Goal: Complete application form

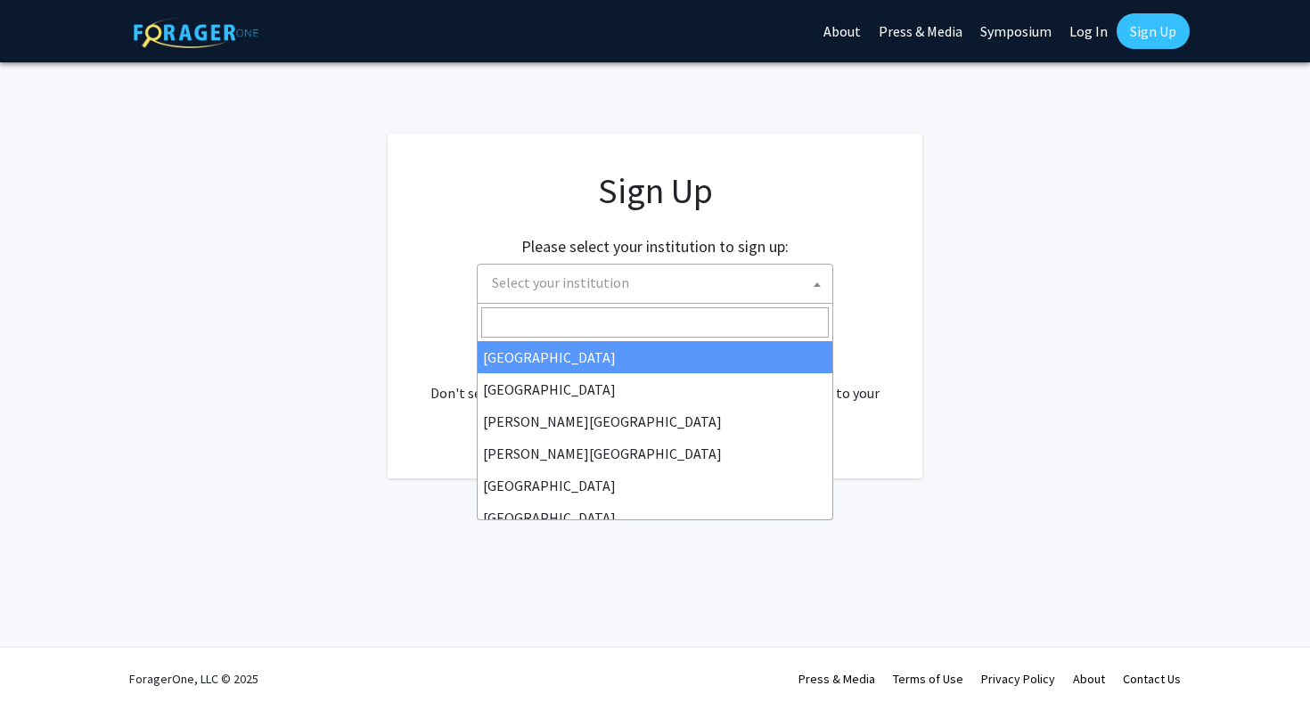
click at [637, 282] on span "Select your institution" at bounding box center [658, 283] width 347 height 37
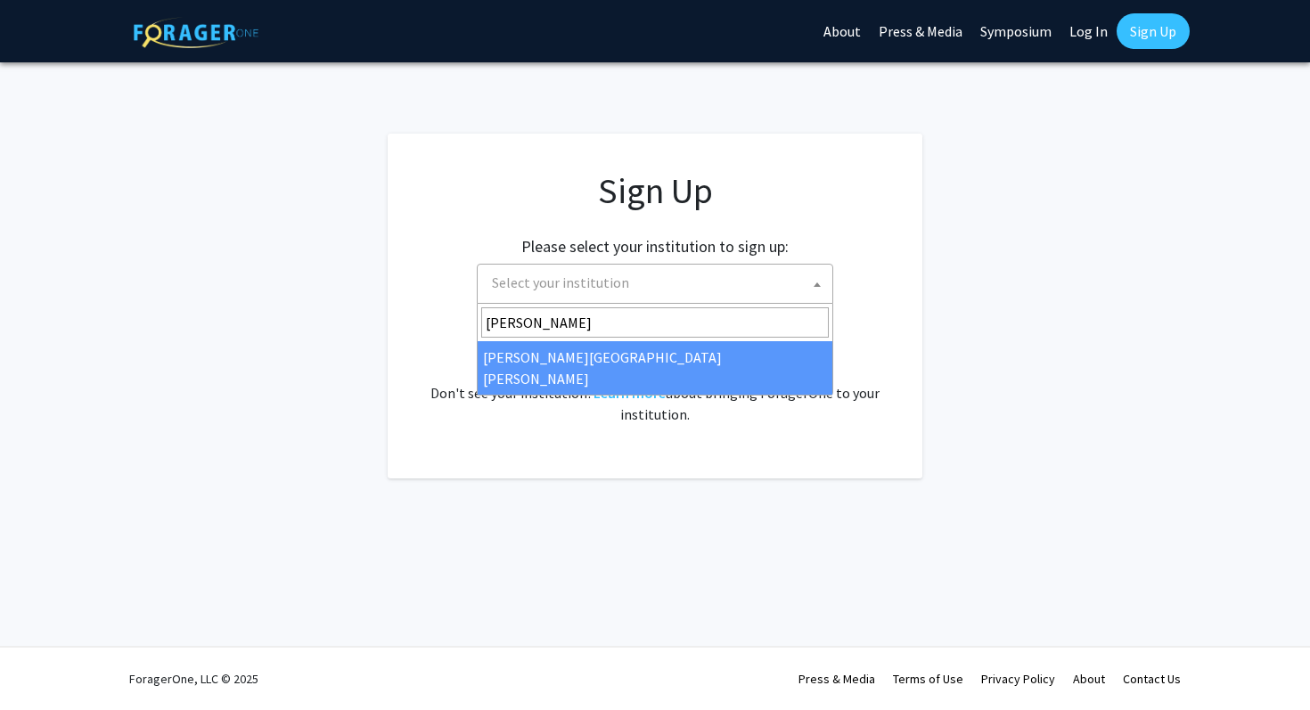
type input "Johns"
select select "1"
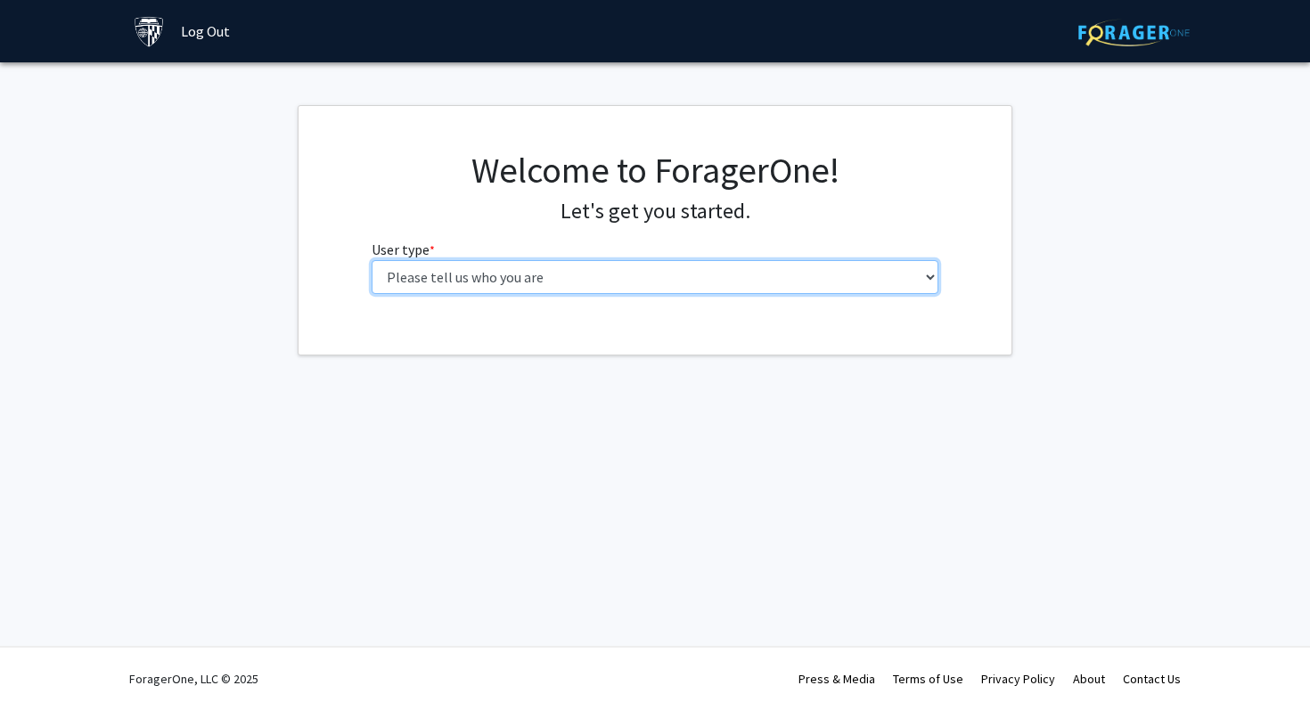
click at [831, 273] on select "Please tell us who you are Undergraduate Student Master's Student Doctoral Cand…" at bounding box center [656, 277] width 568 height 34
select select "2: masters"
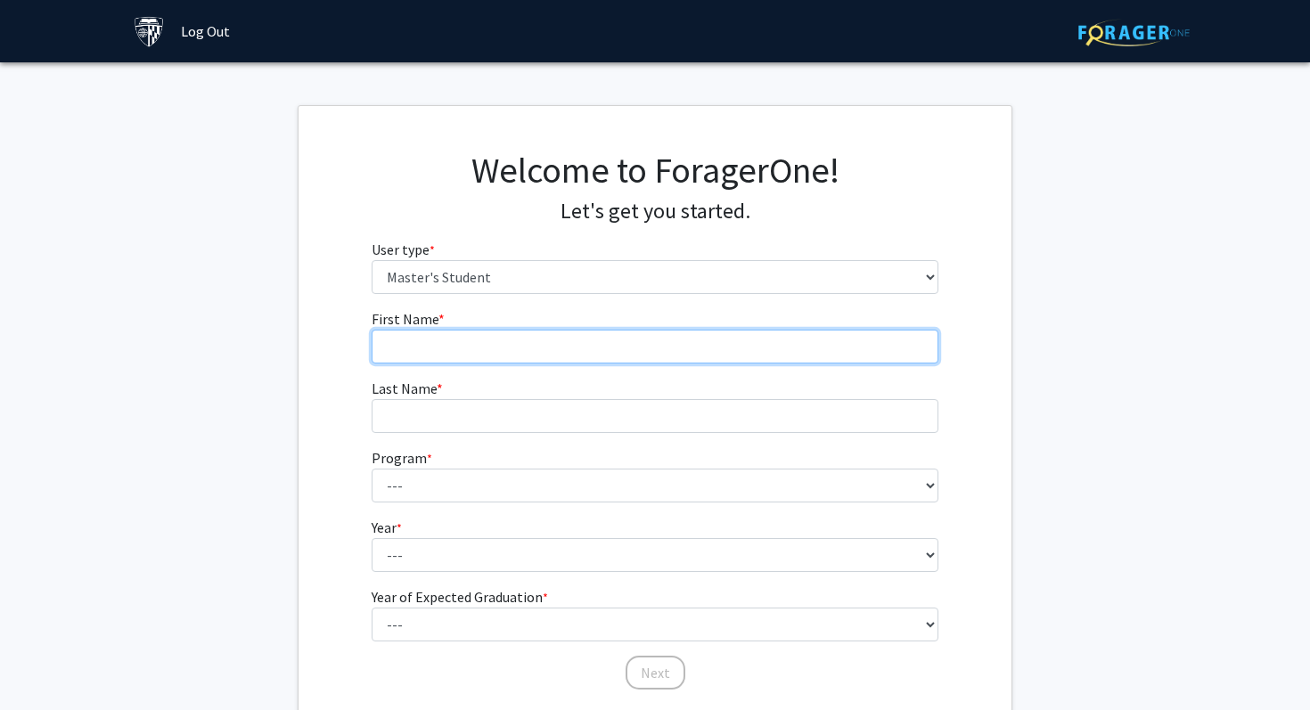
click at [686, 360] on input "First Name * required" at bounding box center [656, 347] width 568 height 34
type input "[PERSON_NAME]"
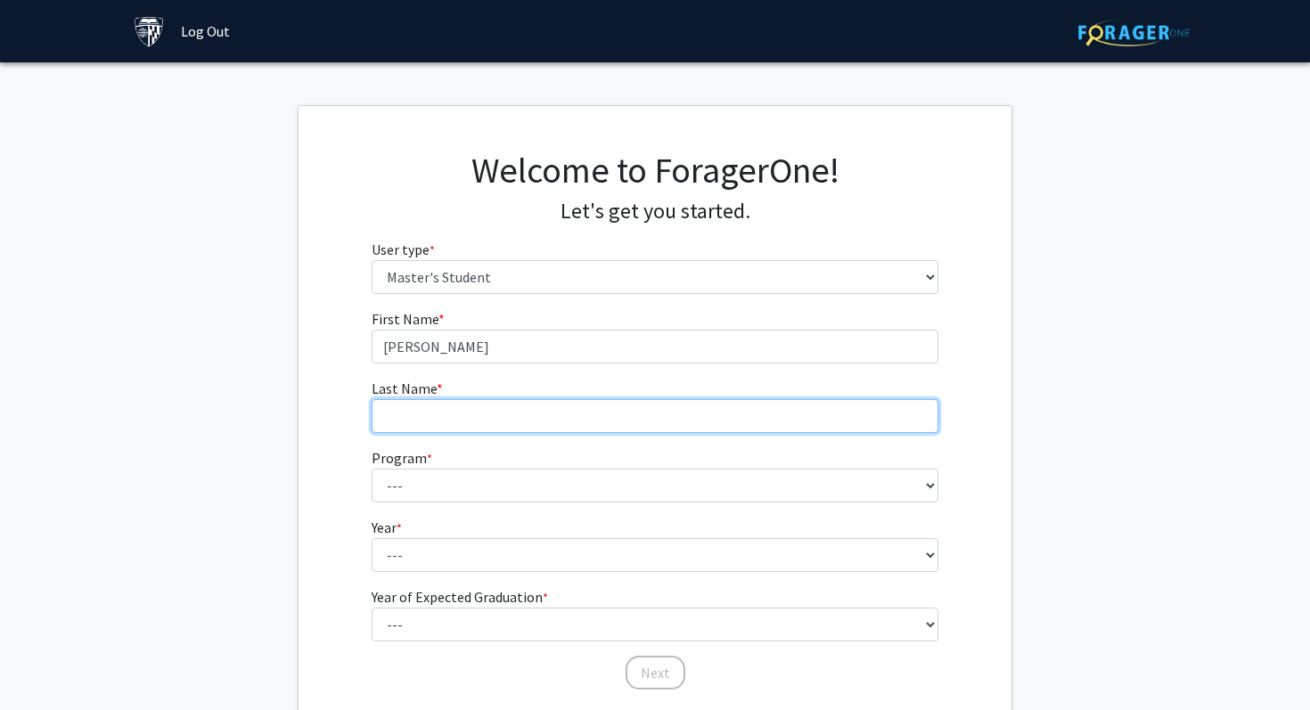
type input "[PERSON_NAME]"
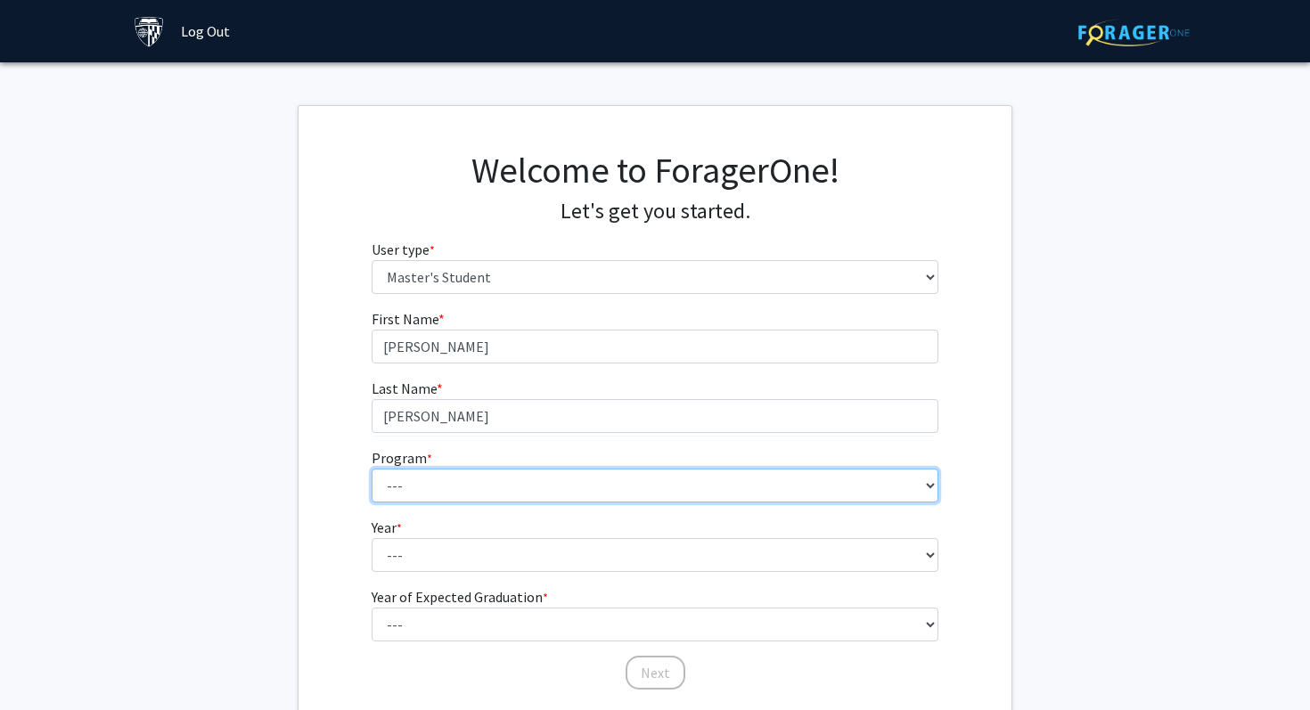
click at [589, 494] on select "--- Anatomy Education Applied and Computational Mathematics Applied Biomedical …" at bounding box center [656, 486] width 568 height 34
select select "84: 70"
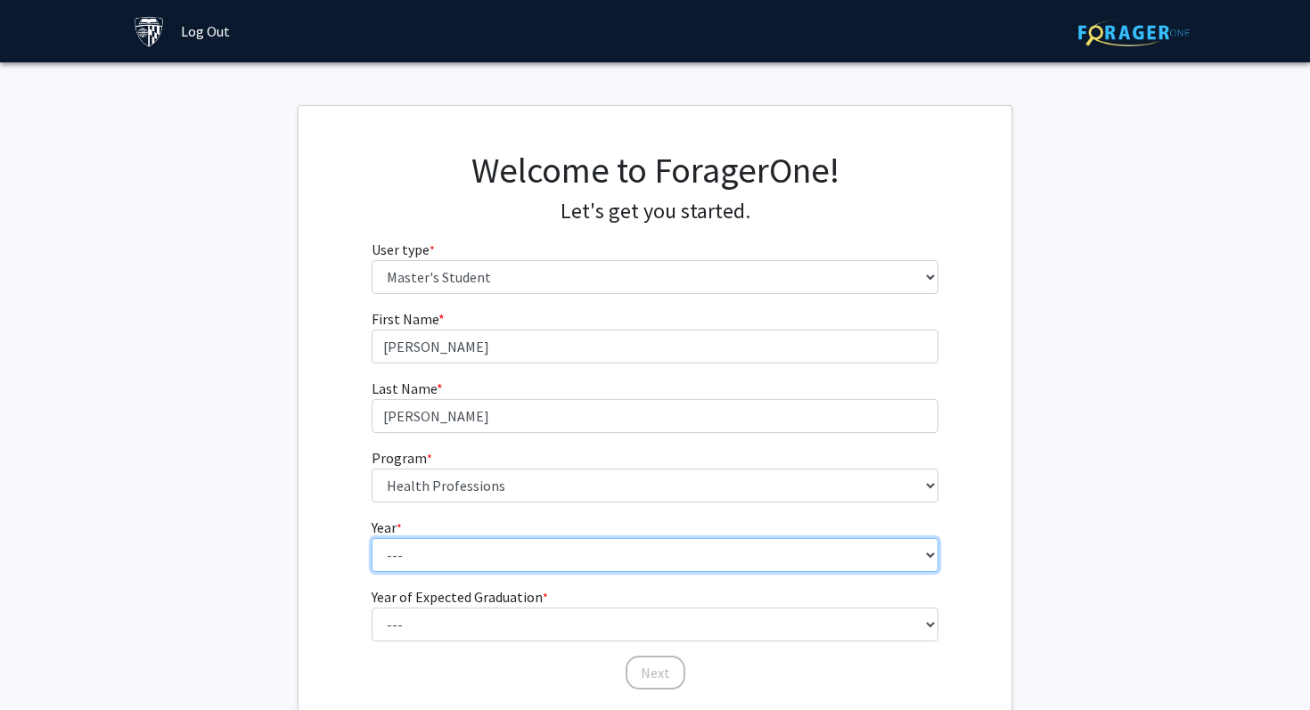
click at [483, 547] on select "--- First Year Second Year" at bounding box center [656, 555] width 568 height 34
select select "1: first_year"
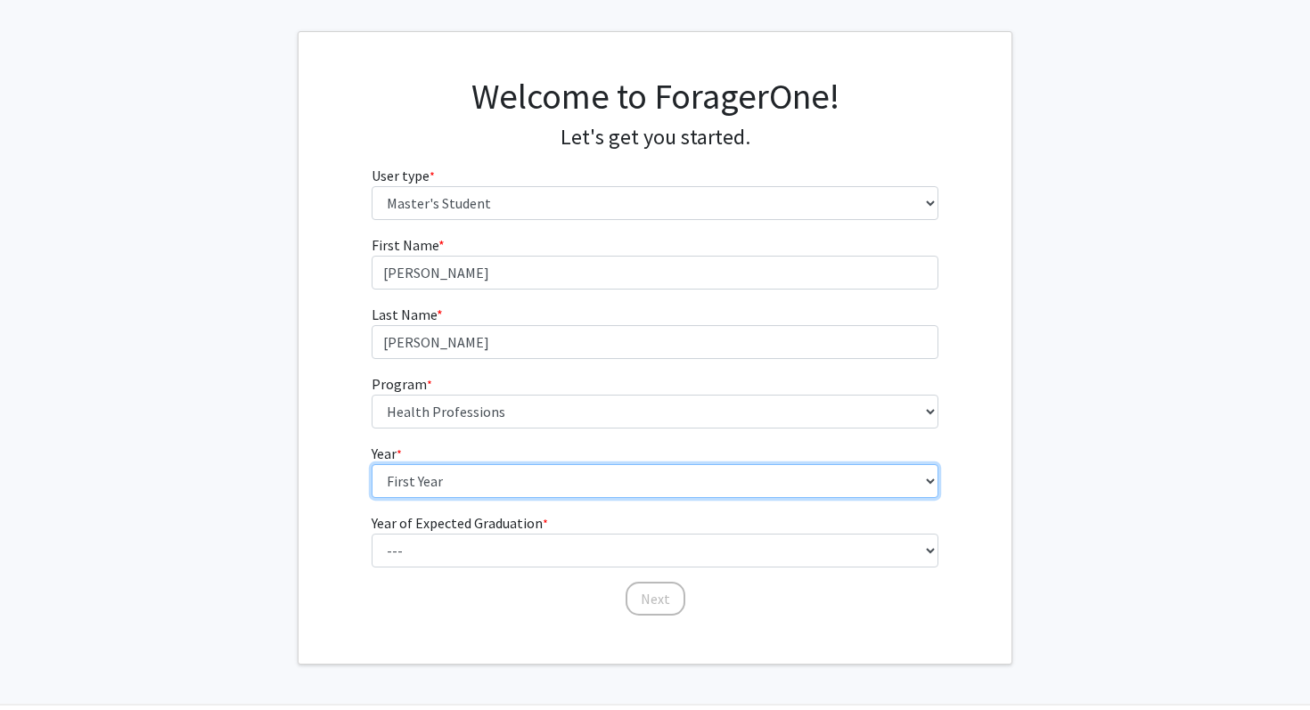
scroll to position [75, 0]
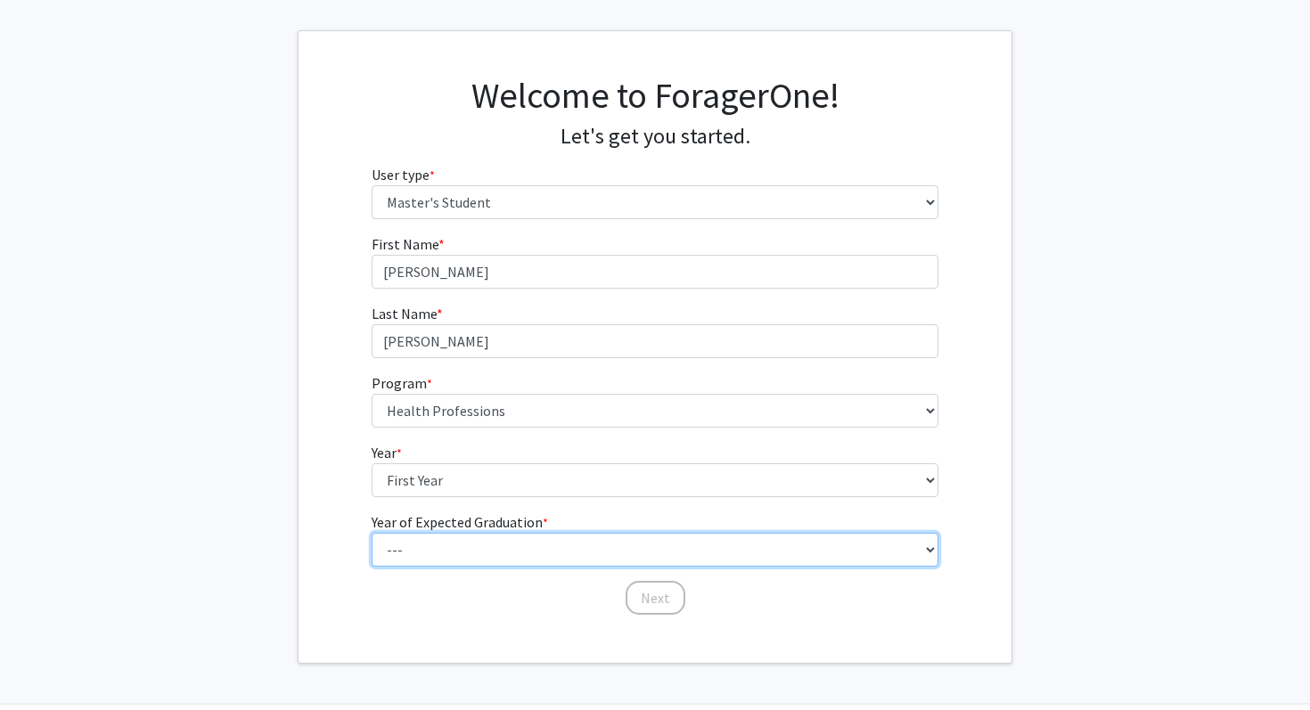
click at [474, 557] on select "--- 2025 2026 2027 2028 2029 2030 2031 2032 2033 2034" at bounding box center [656, 550] width 568 height 34
select select "3: 2027"
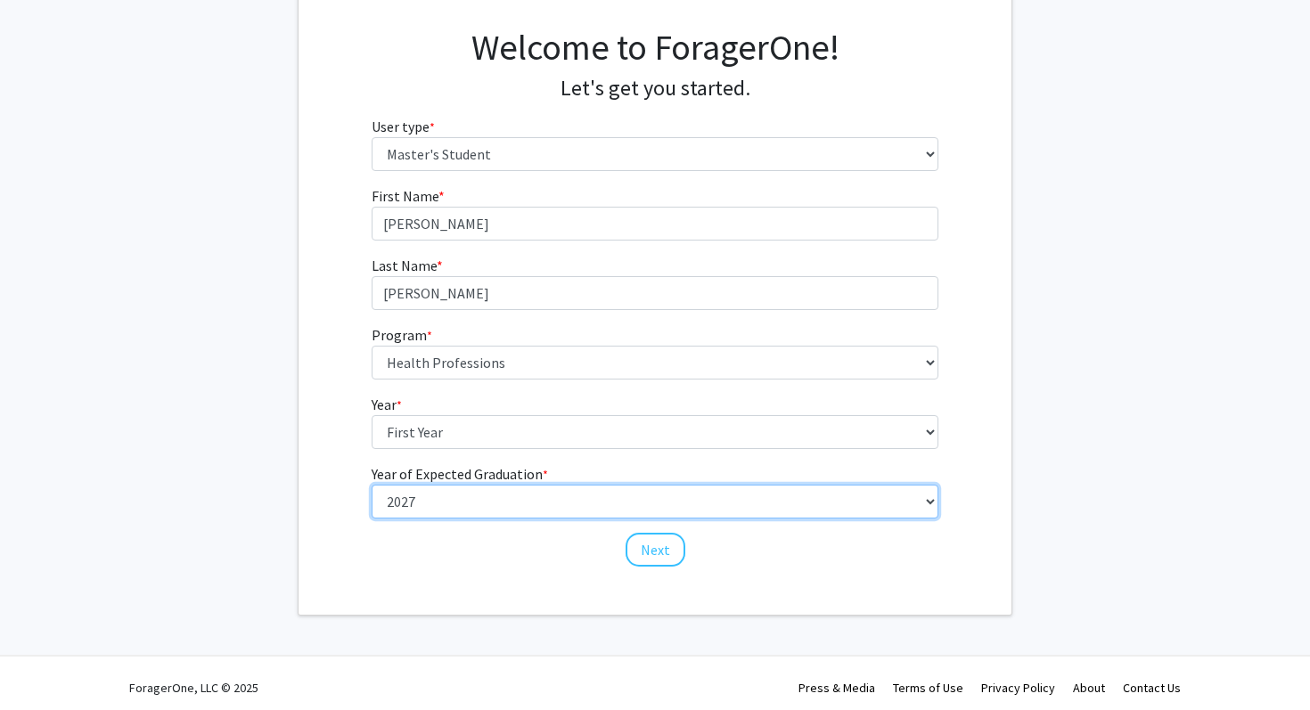
scroll to position [127, 0]
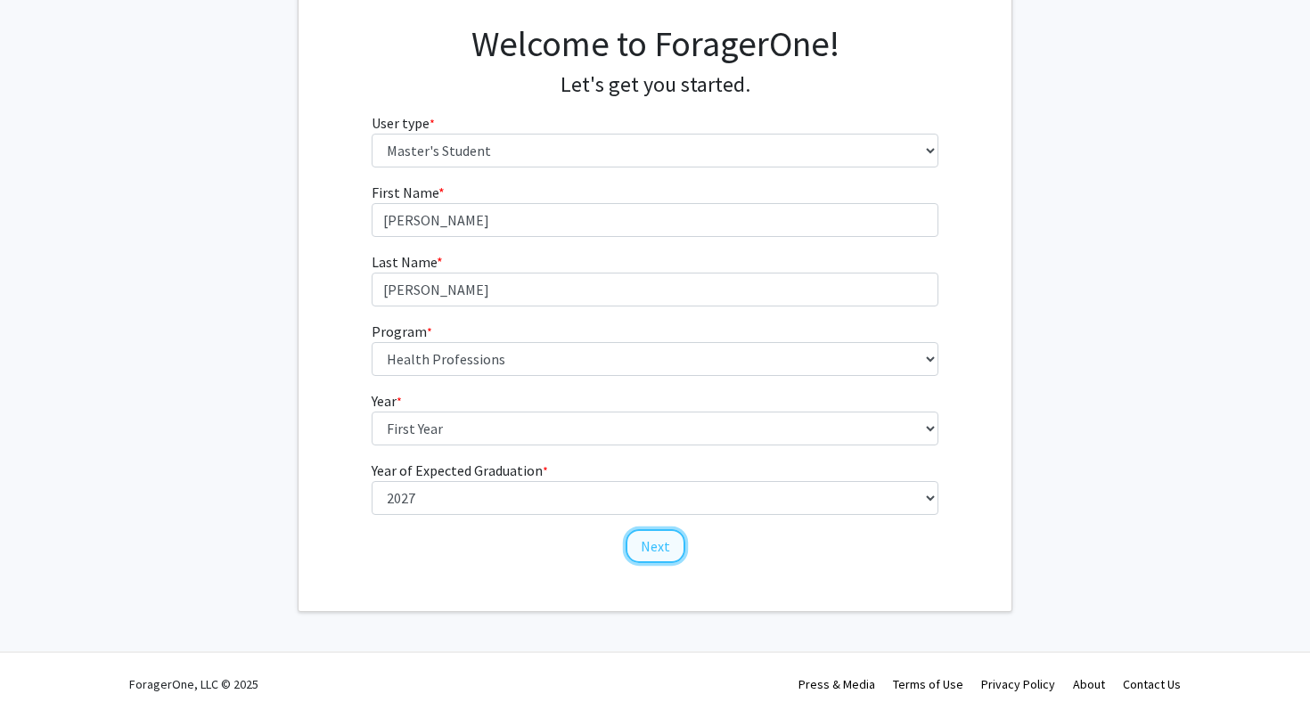
click at [655, 551] on button "Next" at bounding box center [655, 546] width 60 height 34
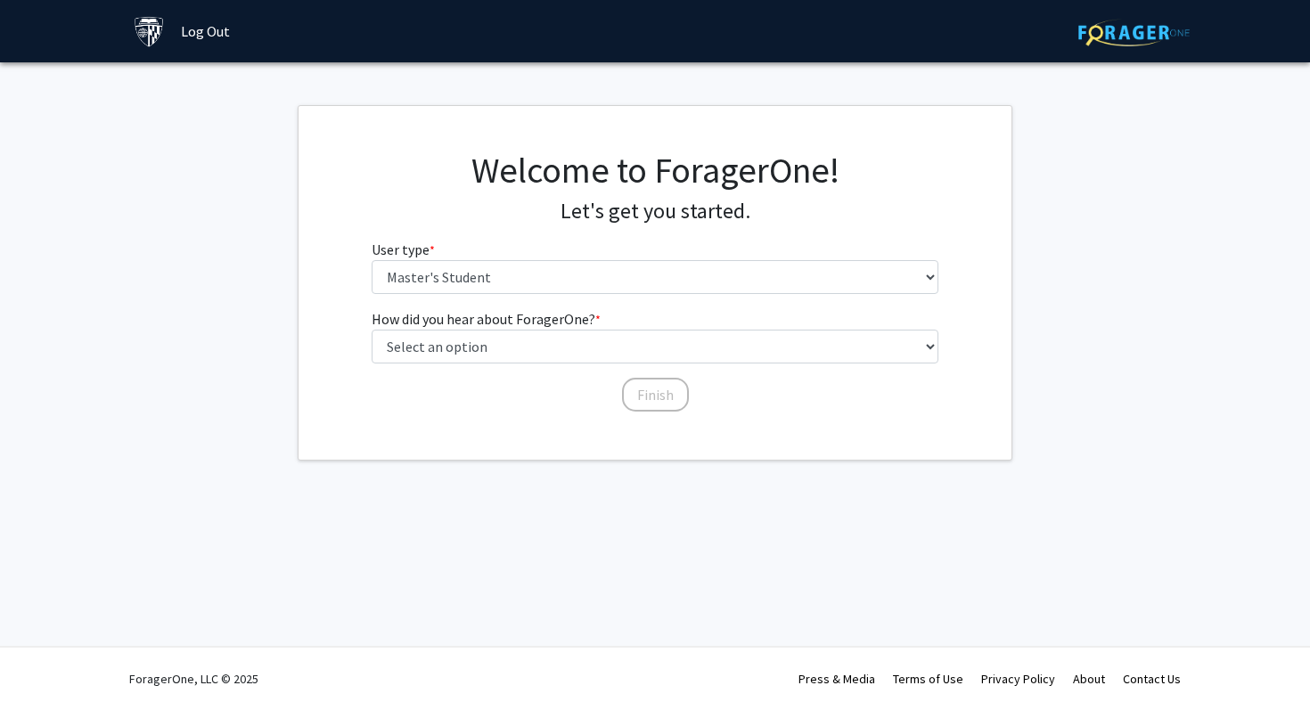
scroll to position [0, 0]
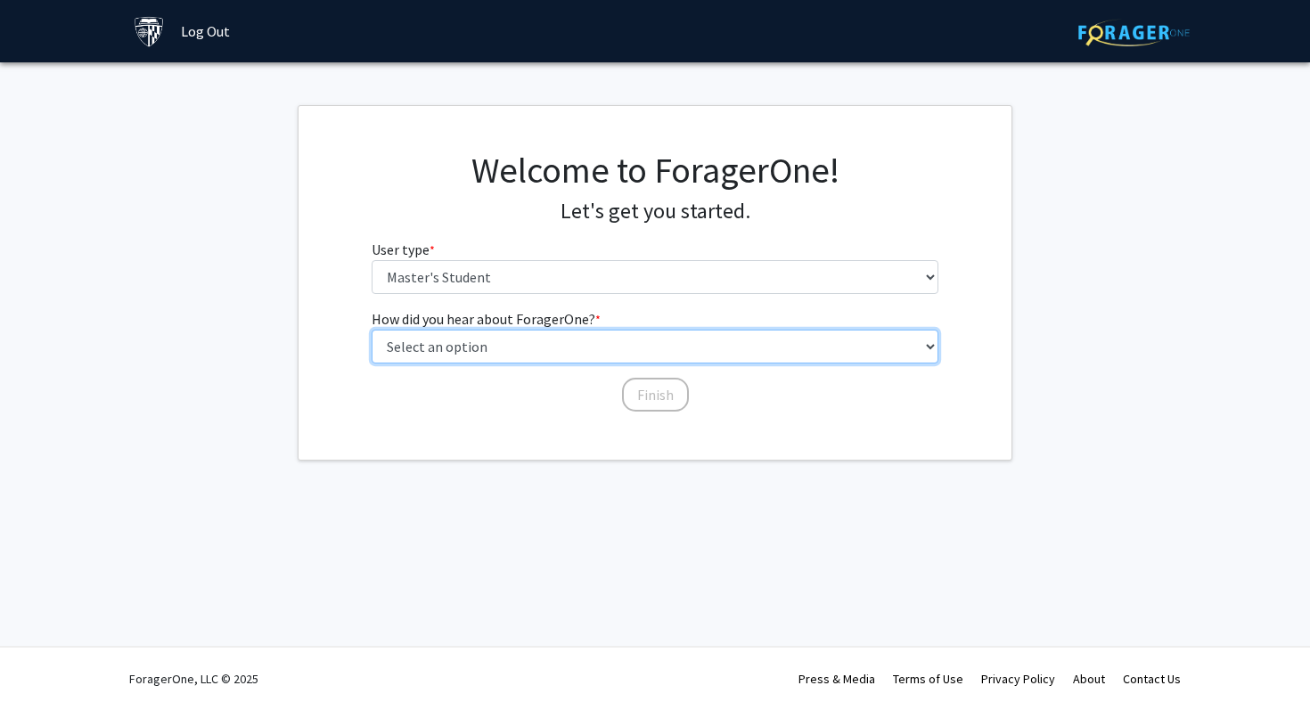
click at [608, 347] on select "Select an option Peer/student recommendation Faculty/staff recommendation Unive…" at bounding box center [656, 347] width 568 height 34
select select "3: university_website"
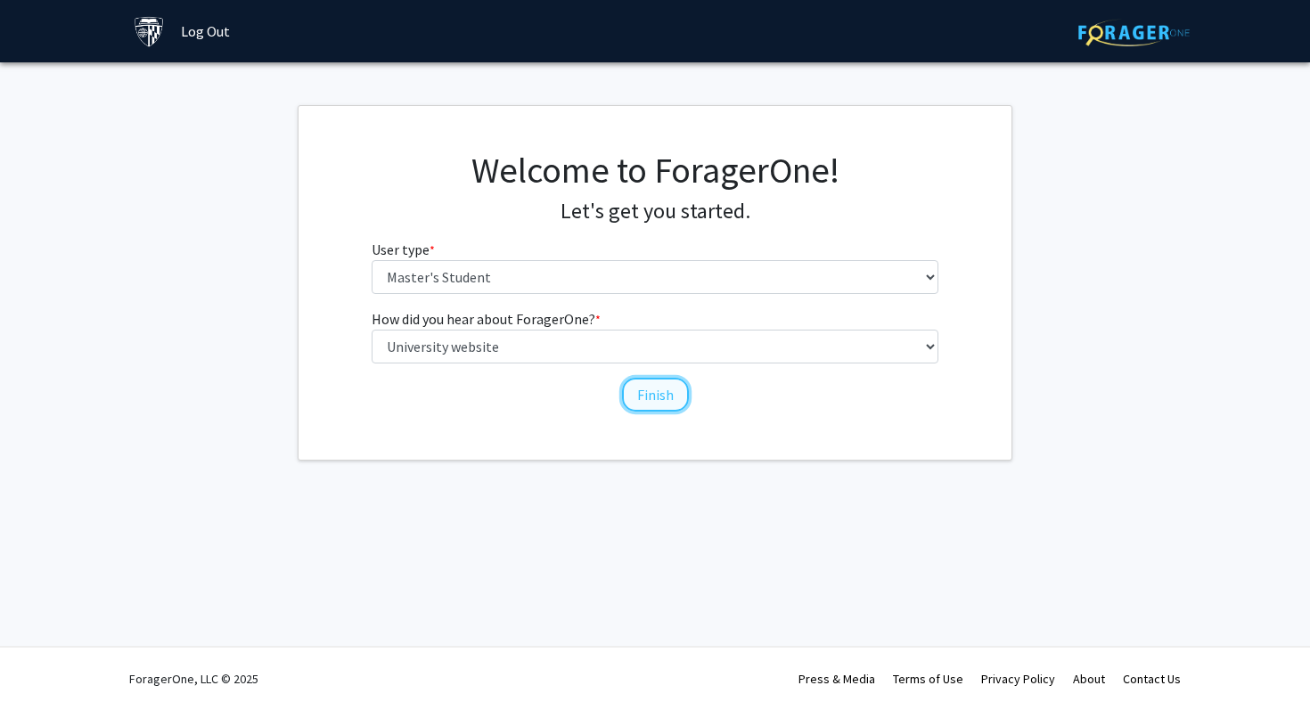
click at [642, 398] on button "Finish" at bounding box center [655, 395] width 67 height 34
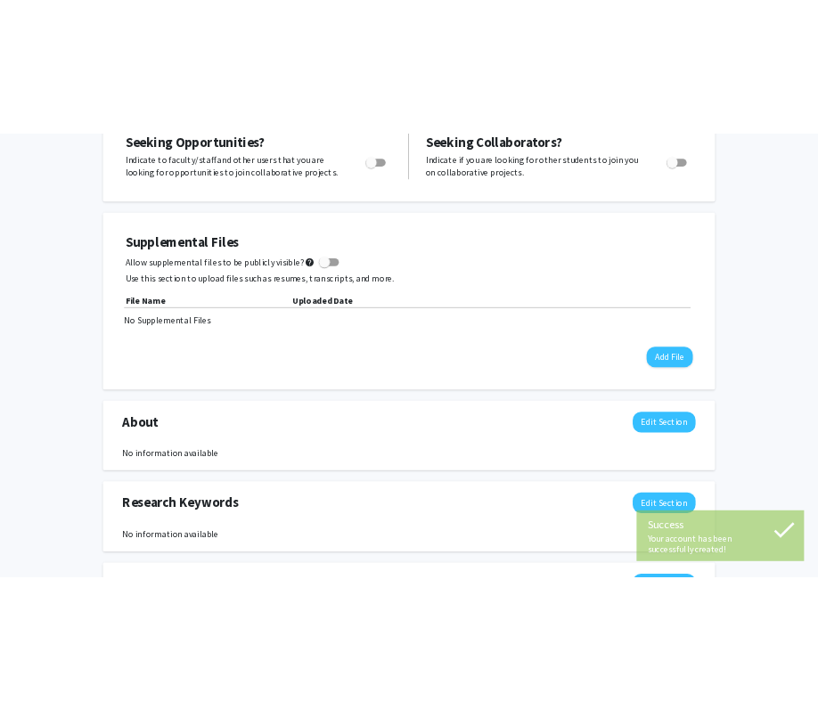
scroll to position [373, 0]
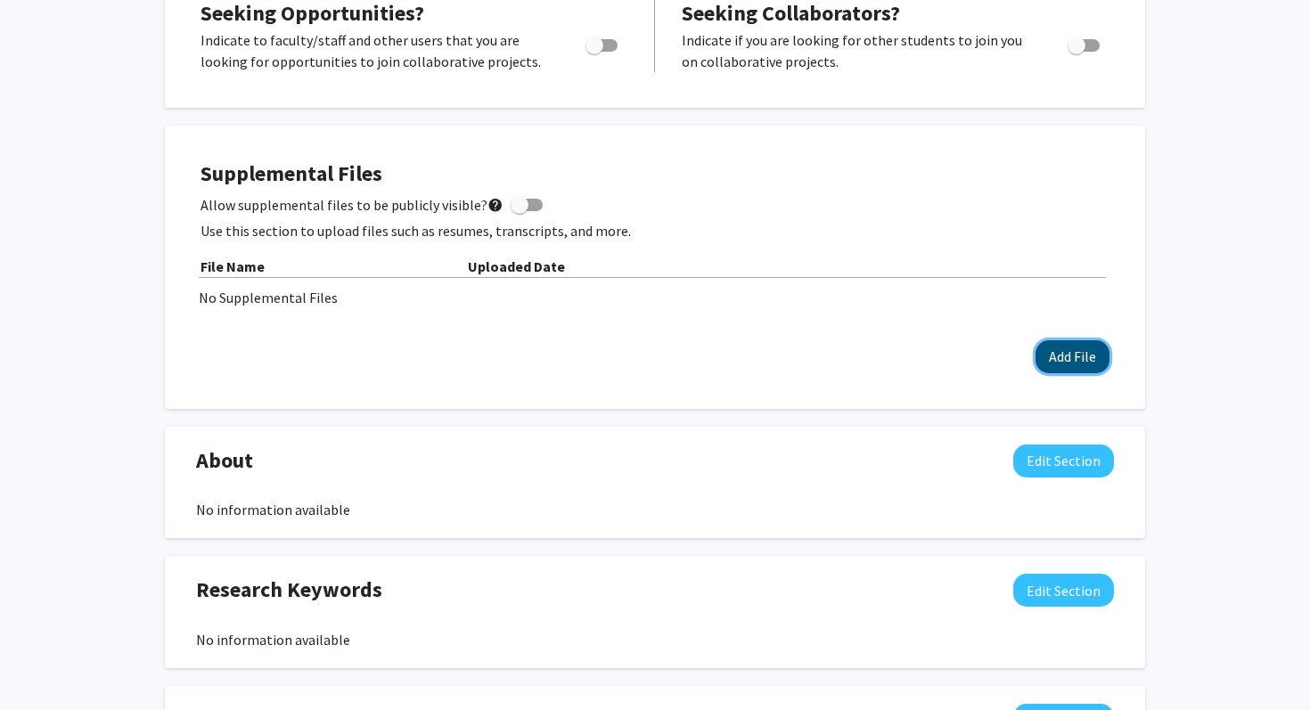
click at [1054, 355] on button "Add File" at bounding box center [1072, 356] width 74 height 33
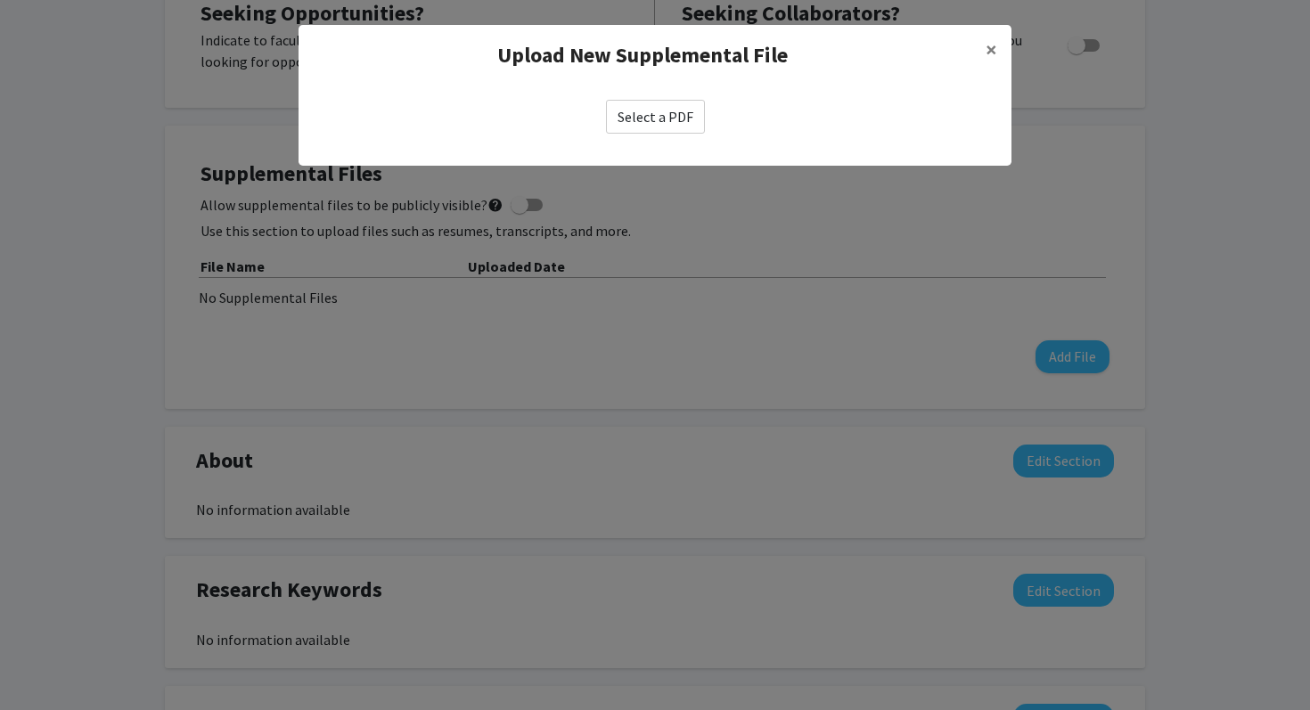
click at [675, 121] on label "Select a PDF" at bounding box center [655, 117] width 99 height 34
click at [0, 0] on input "Select a PDF" at bounding box center [0, 0] width 0 height 0
click at [984, 52] on button "×" at bounding box center [991, 50] width 40 height 50
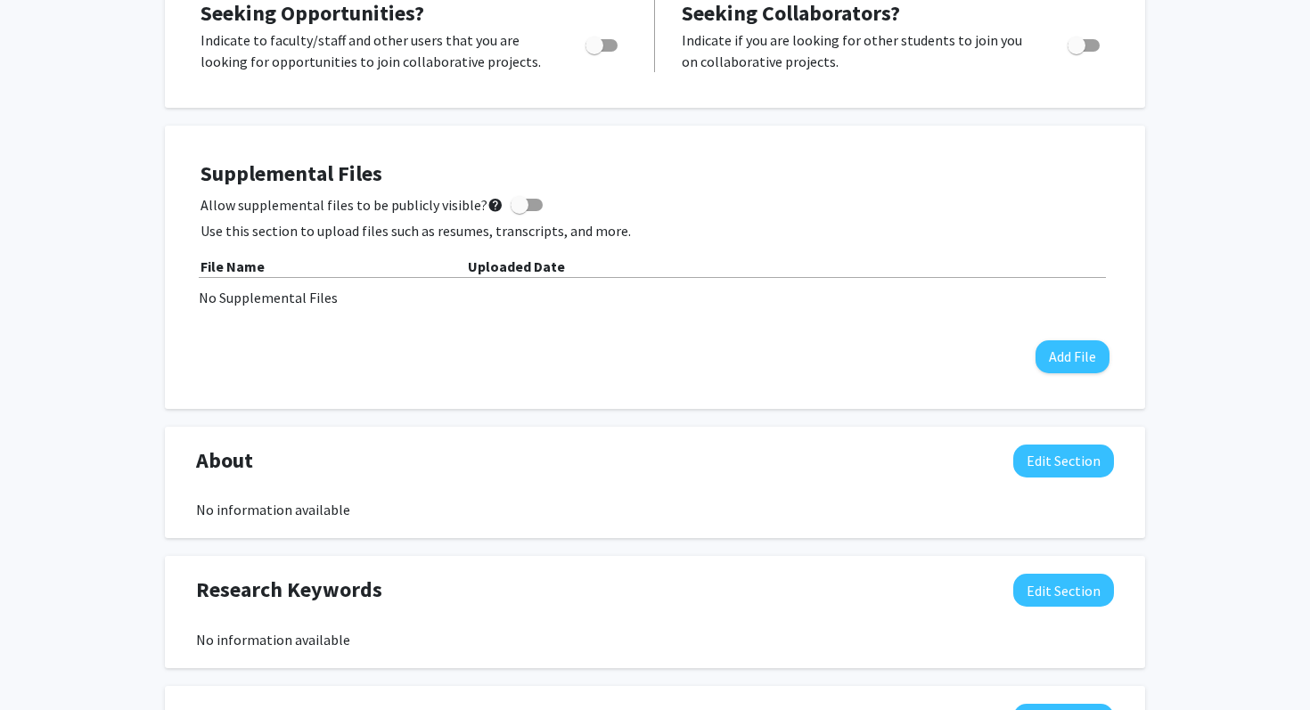
click at [1072, 374] on div "Supplemental Files Allow supplemental files to be publicly visible? help Use th…" at bounding box center [655, 267] width 944 height 248
click at [1065, 363] on button "Add File" at bounding box center [1072, 356] width 74 height 33
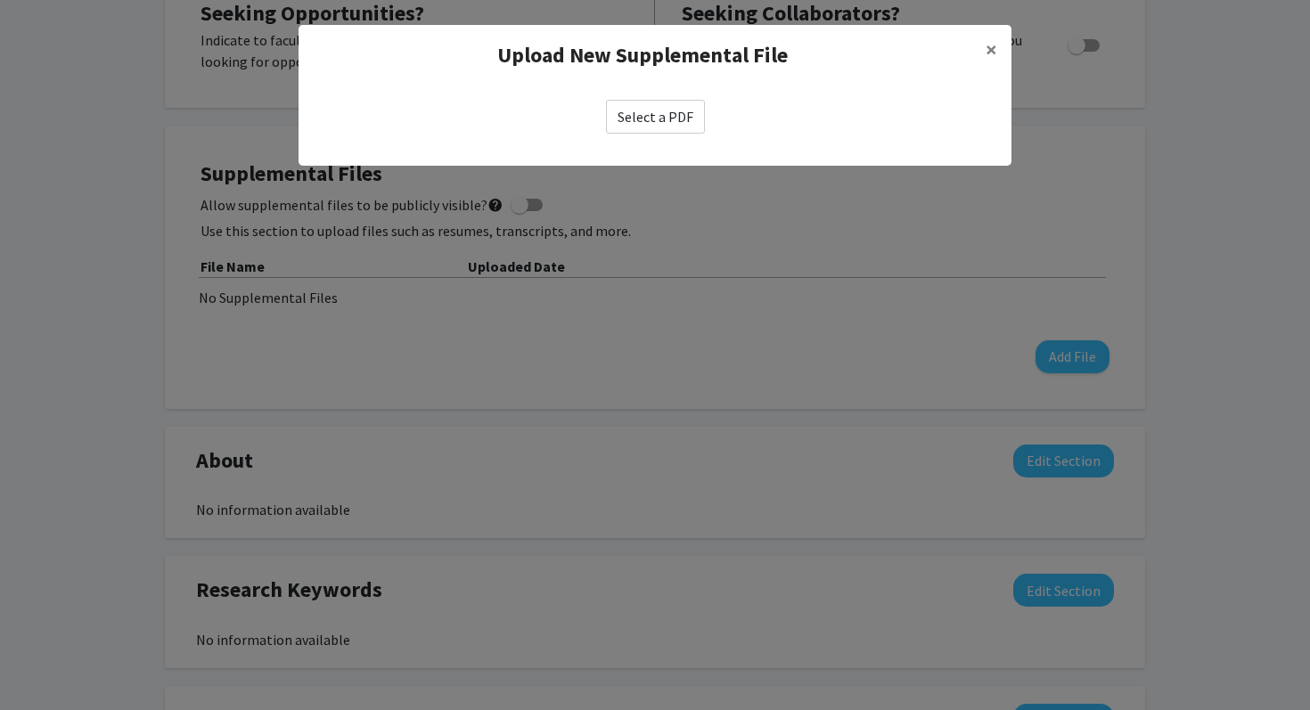
click at [638, 145] on div "Select a PDF" at bounding box center [654, 117] width 713 height 62
click at [637, 114] on label "Select a PDF" at bounding box center [655, 117] width 99 height 34
click at [0, 0] on input "Select a PDF" at bounding box center [0, 0] width 0 height 0
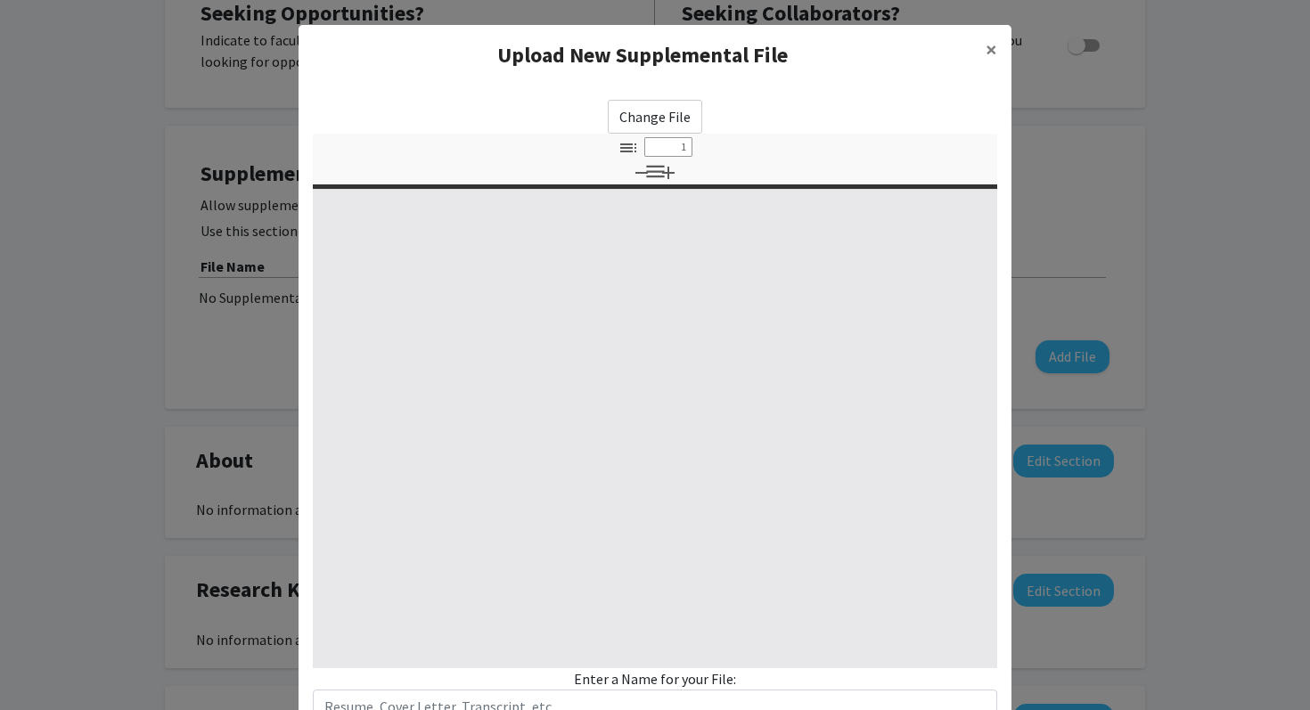
select select "custom"
type input "0"
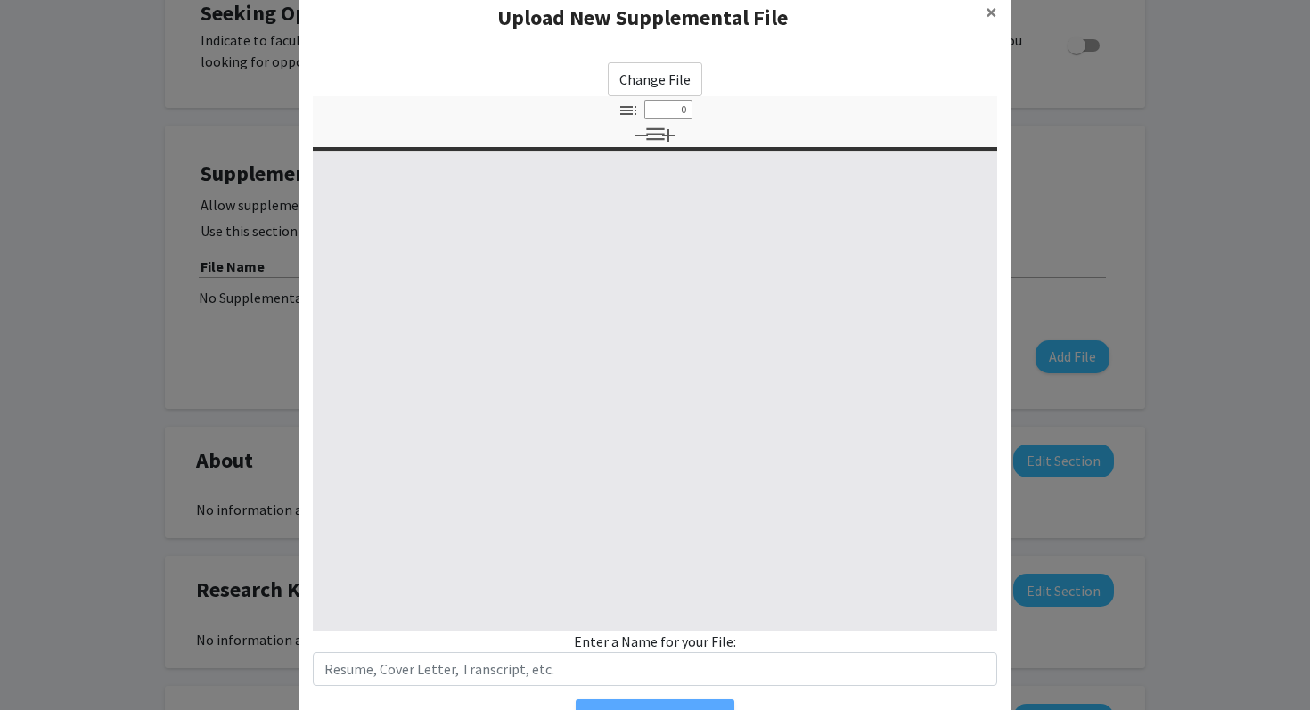
select select "custom"
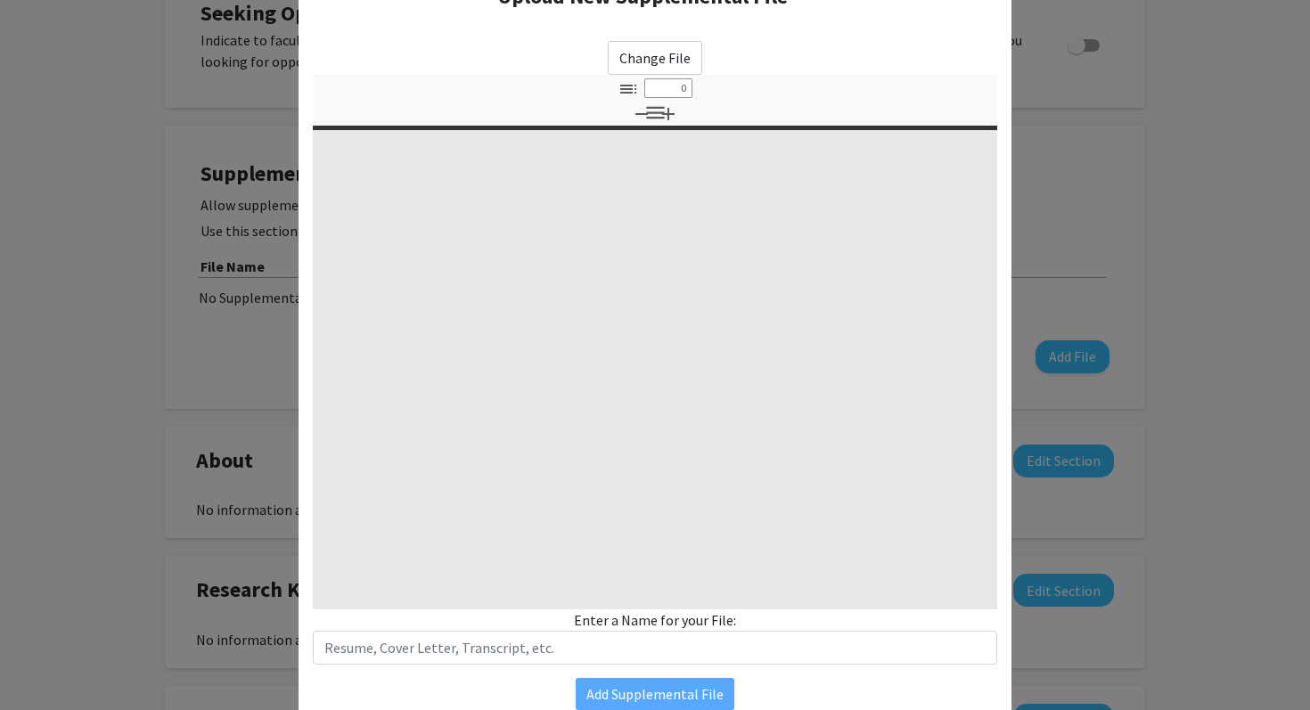
type input "1"
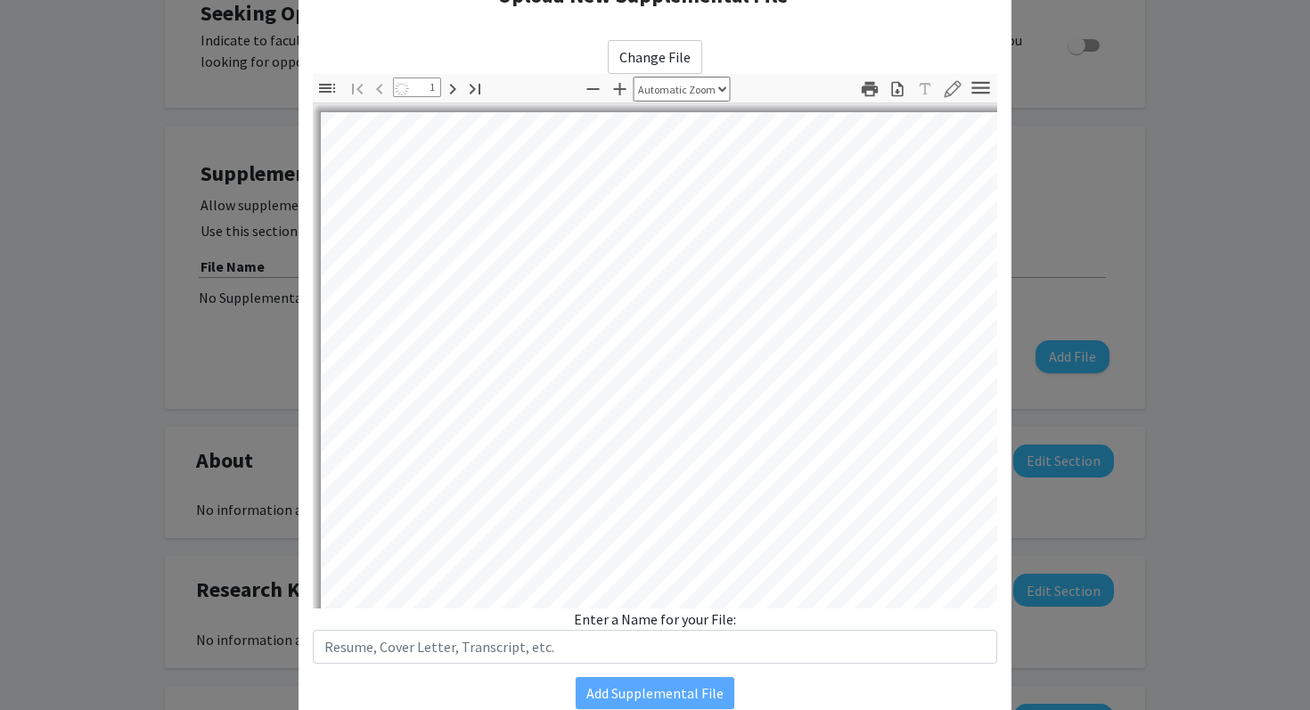
select select "auto"
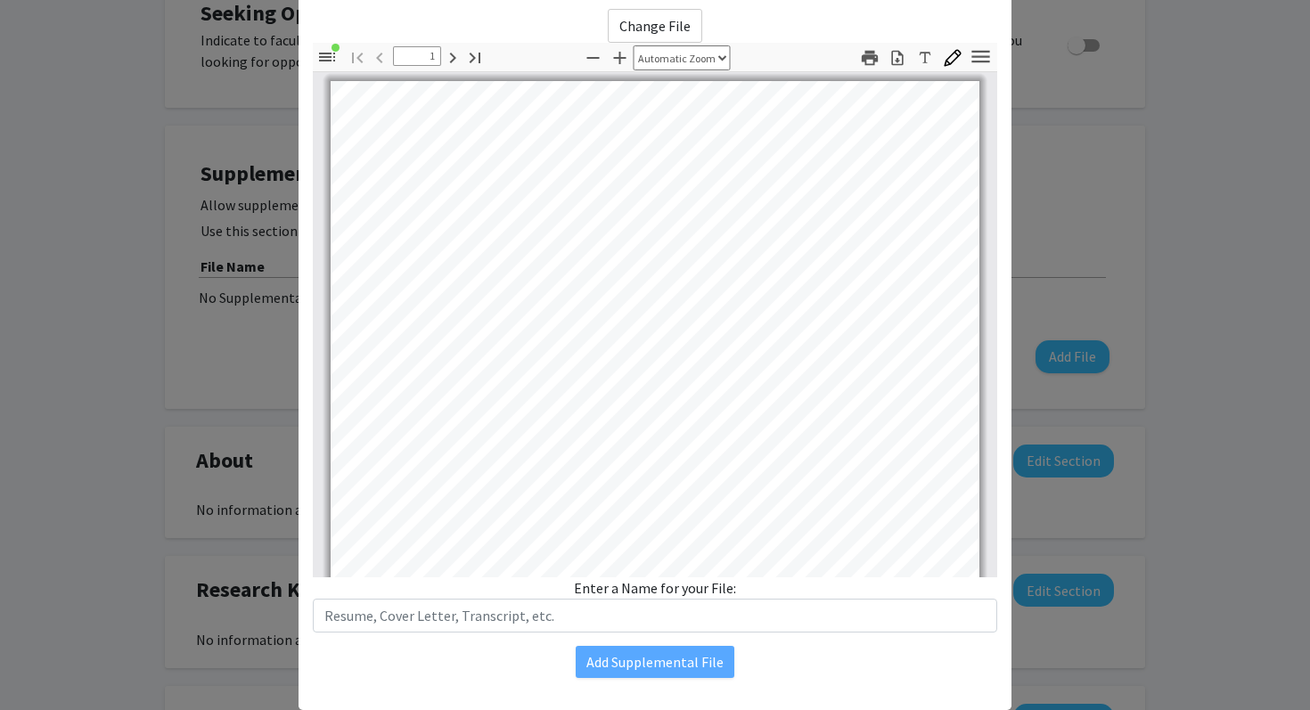
scroll to position [0, 0]
click at [1079, 114] on modal-container "Upload New Supplemental File × Change File Thumbnails Document Outline Attachme…" at bounding box center [655, 355] width 1310 height 710
